Goal: Ask a question

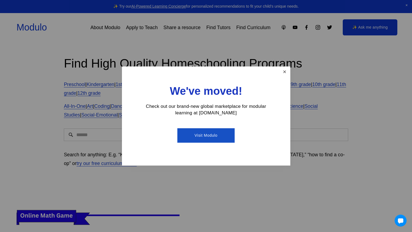
click at [284, 75] on link "Close" at bounding box center [285, 72] width 10 height 10
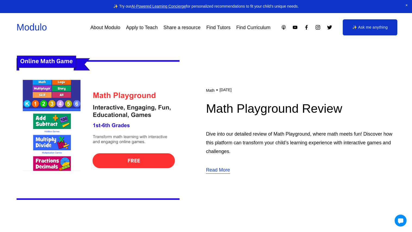
scroll to position [155, 0]
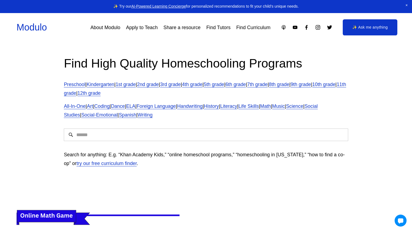
click at [379, 23] on link "✨ Ask me anything" at bounding box center [370, 27] width 55 height 16
